Goal: Task Accomplishment & Management: Manage account settings

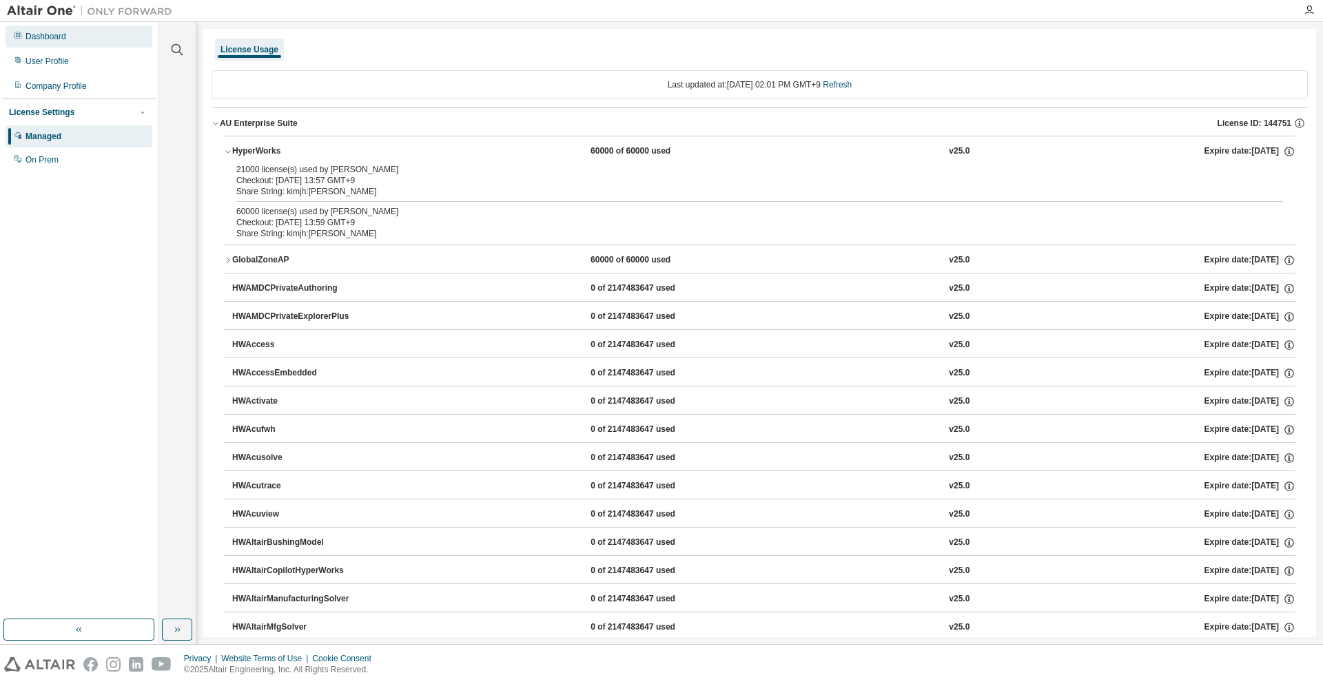
click at [72, 41] on div "Dashboard" at bounding box center [79, 36] width 147 height 22
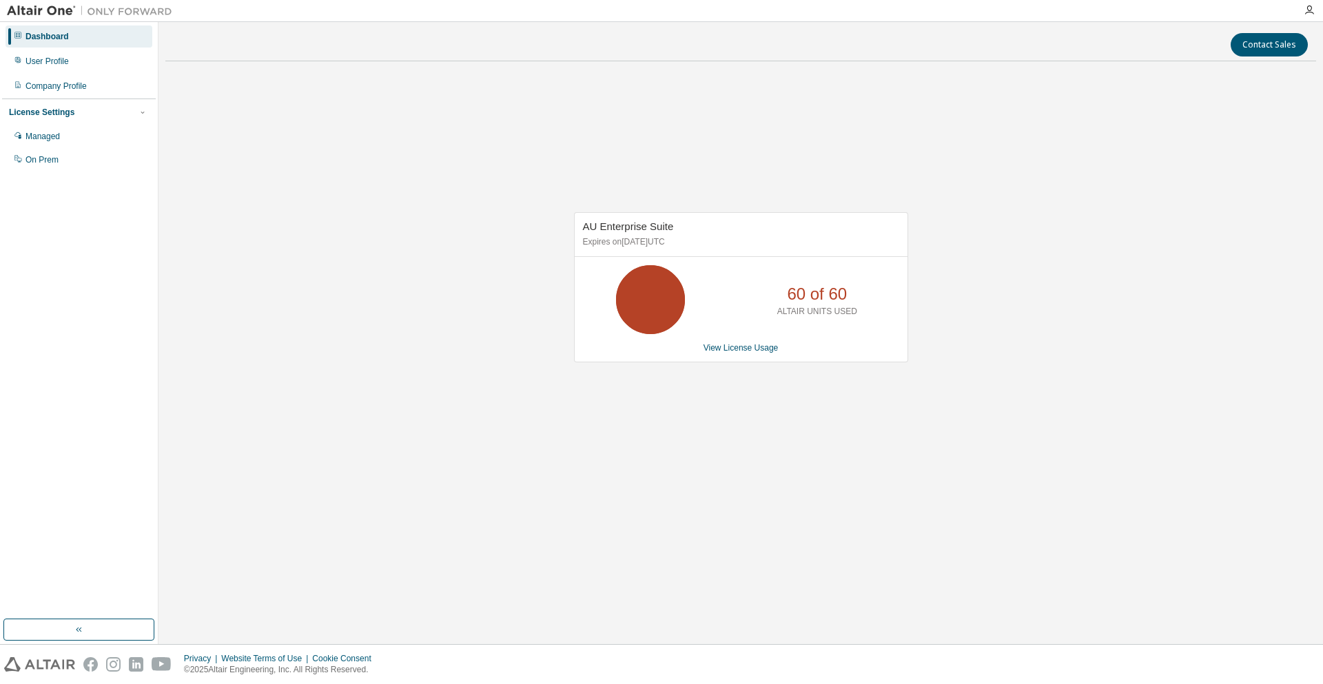
click at [750, 381] on div "AU Enterprise Suite Expires on [DATE] UTC 60 of 60 ALTAIR UNITS USED View Licen…" at bounding box center [740, 294] width 1151 height 444
click at [745, 344] on link "View License Usage" at bounding box center [741, 348] width 75 height 10
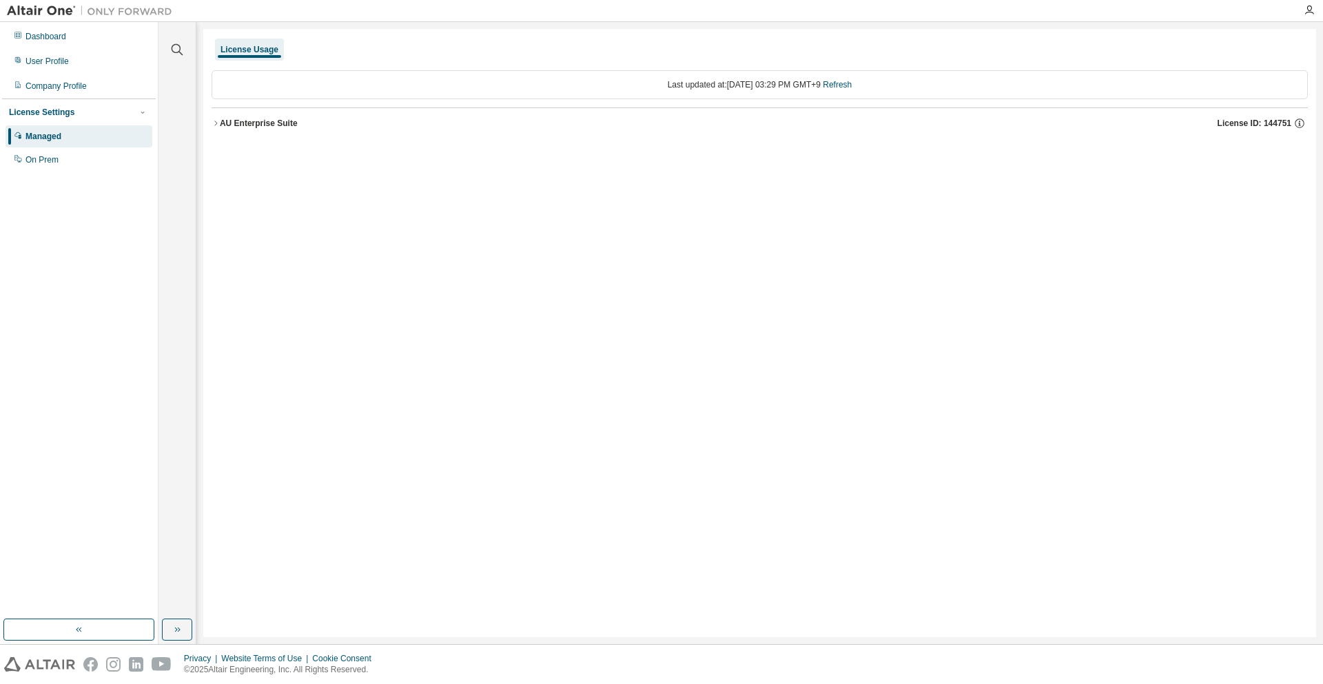
click at [263, 132] on button "AU Enterprise Suite License ID: 144751" at bounding box center [760, 123] width 1096 height 30
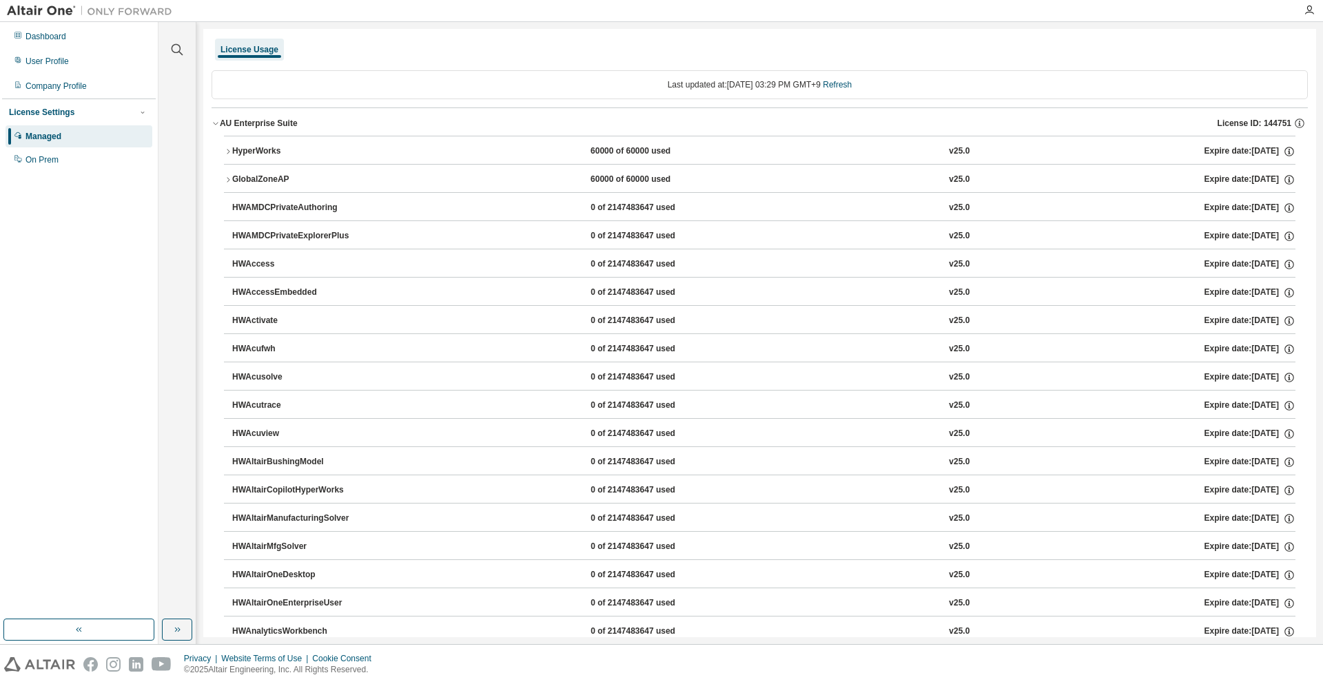
click at [473, 156] on div "HyperWorks 60000 of 60000 used v25.0 Expire date: [DATE]" at bounding box center [763, 151] width 1063 height 12
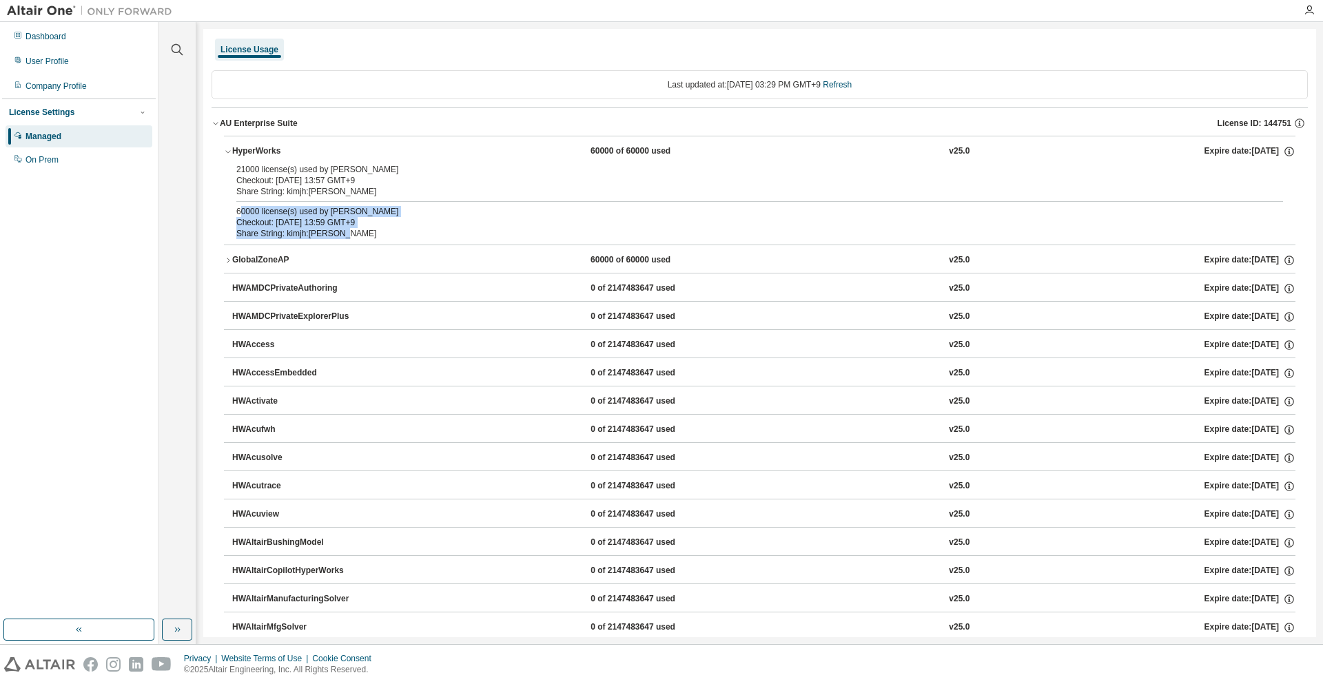
drag, startPoint x: 364, startPoint y: 236, endPoint x: 242, endPoint y: 210, distance: 124.7
click at [242, 210] on div "60000 license(s) used by [PERSON_NAME] Checkout: [DATE] 13:59 GMT+9 Share Strin…" at bounding box center [743, 222] width 1014 height 33
click at [242, 210] on div "60000 license(s) used by [PERSON_NAME]" at bounding box center [743, 211] width 1014 height 11
drag, startPoint x: 232, startPoint y: 214, endPoint x: 365, endPoint y: 239, distance: 135.4
click at [365, 239] on div "21000 license(s) used by [PERSON_NAME] Checkout: [DATE] 13:57 GMT+9 Share Strin…" at bounding box center [759, 204] width 1071 height 81
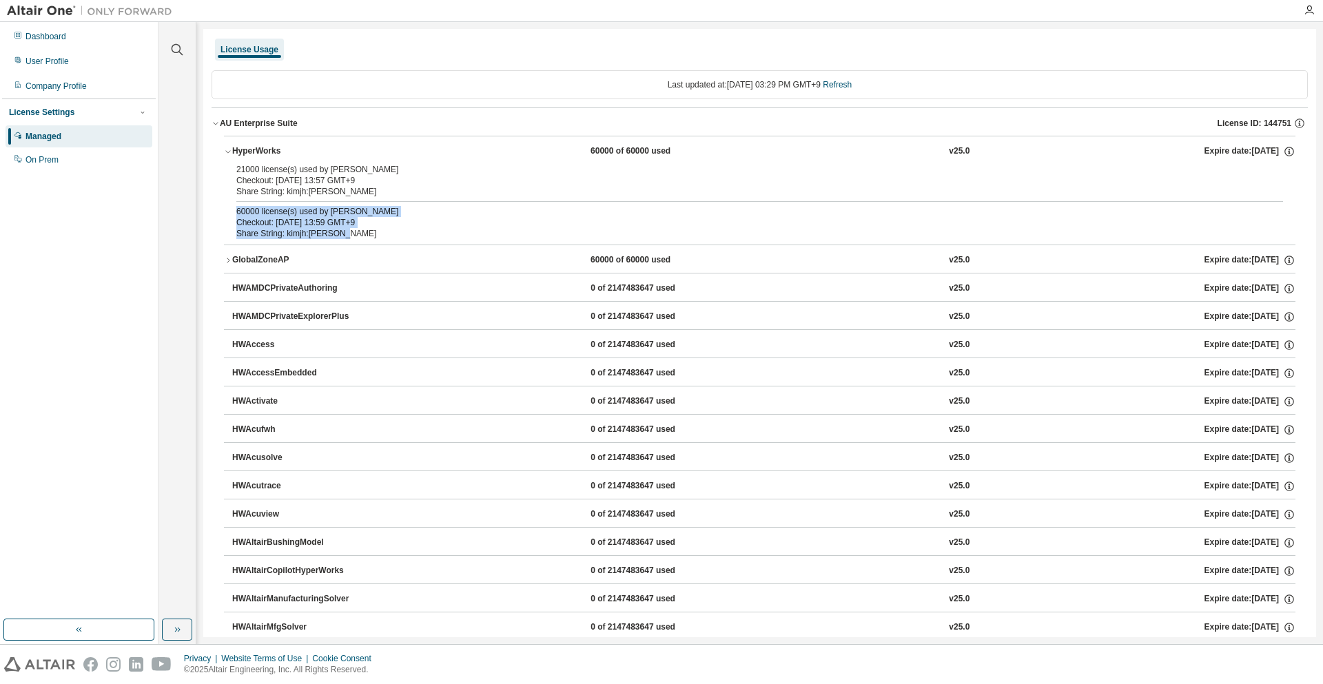
click at [613, 210] on div "60000 license(s) used by [PERSON_NAME]" at bounding box center [743, 211] width 1014 height 11
drag, startPoint x: 566, startPoint y: 148, endPoint x: 681, endPoint y: 143, distance: 115.2
click at [681, 143] on button "HyperWorks 60000 of 60000 used v25.0 Expire date: [DATE]" at bounding box center [759, 151] width 1071 height 30
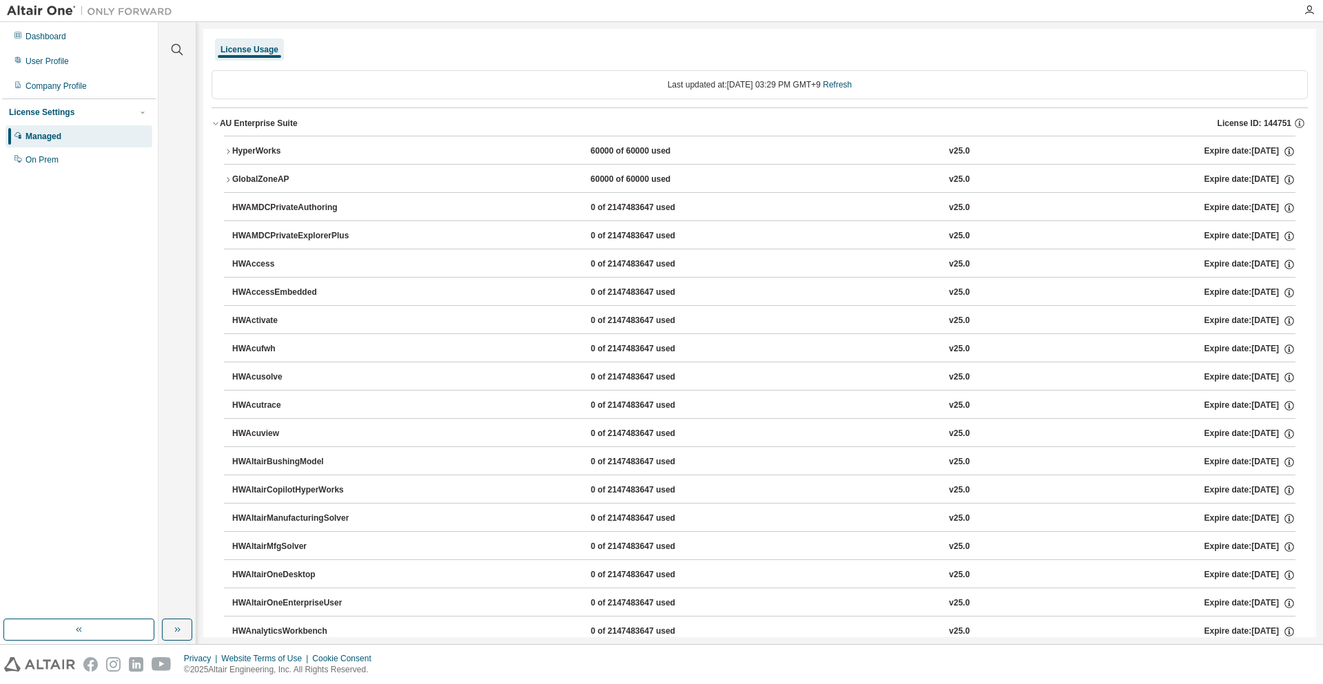
click at [692, 143] on button "HyperWorks 60000 of 60000 used v25.0 Expire date: [DATE]" at bounding box center [759, 151] width 1071 height 30
